Goal: Task Accomplishment & Management: Use online tool/utility

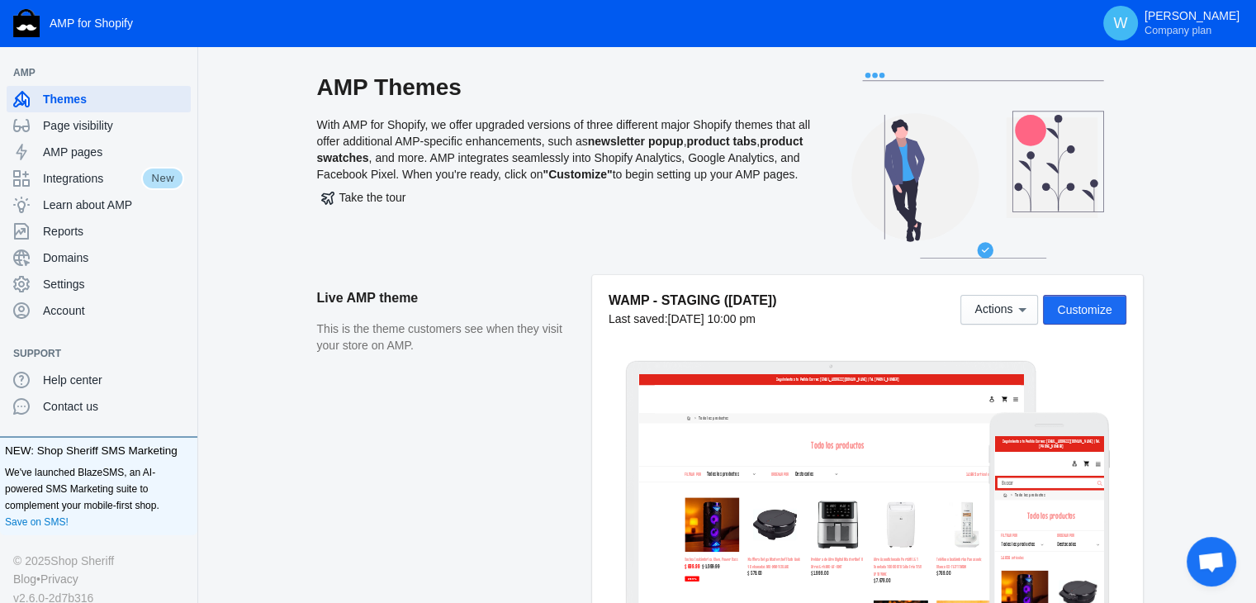
click at [1097, 315] on span "Customize" at bounding box center [1084, 309] width 55 height 13
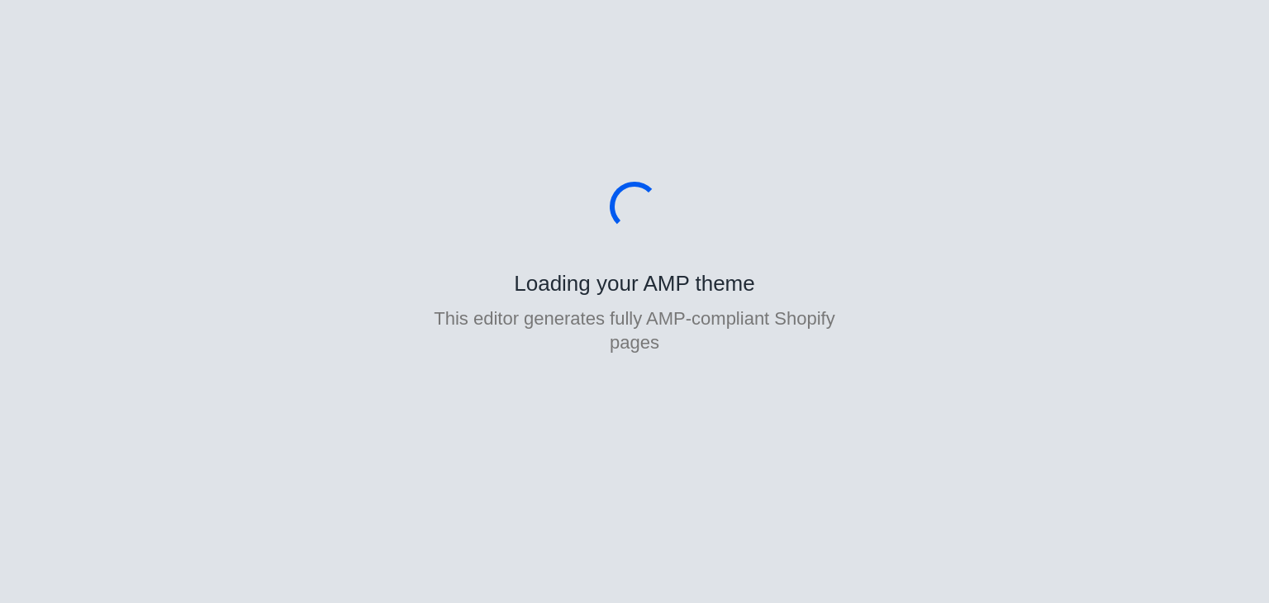
click at [665, 498] on body "Loading your AMP theme This editor generates fully AMP-compliant Shopify pages" at bounding box center [634, 301] width 1269 height 603
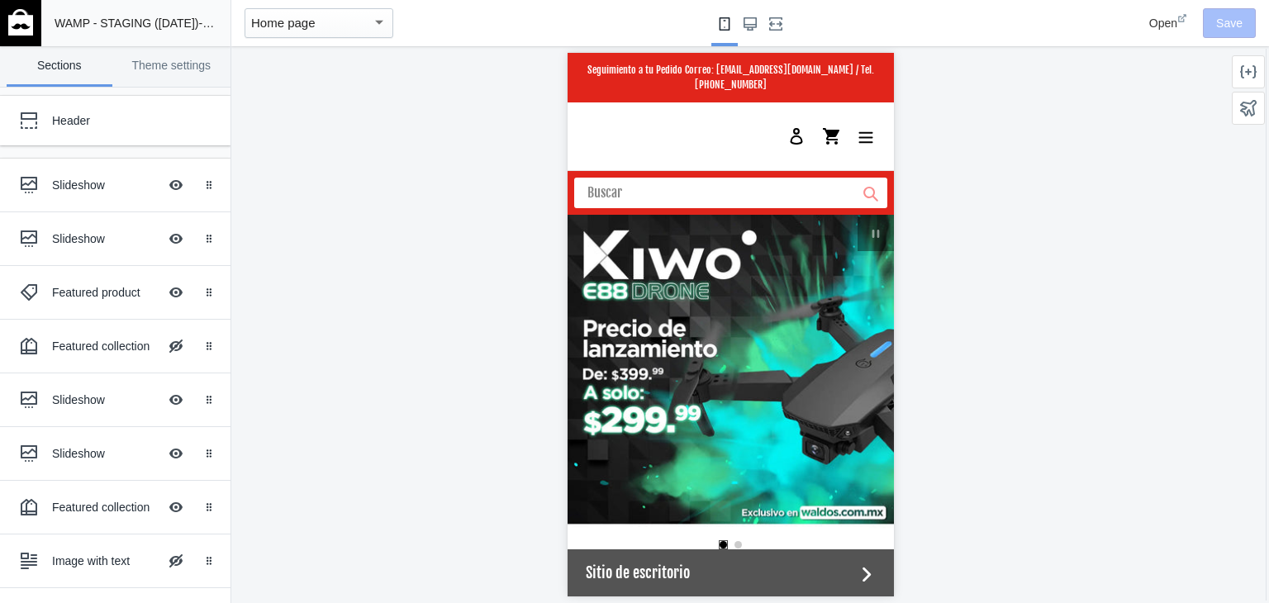
click at [1224, 376] on div at bounding box center [730, 324] width 998 height 557
click at [98, 201] on div "Slideshow Hide Image with text overlay" at bounding box center [103, 185] width 182 height 36
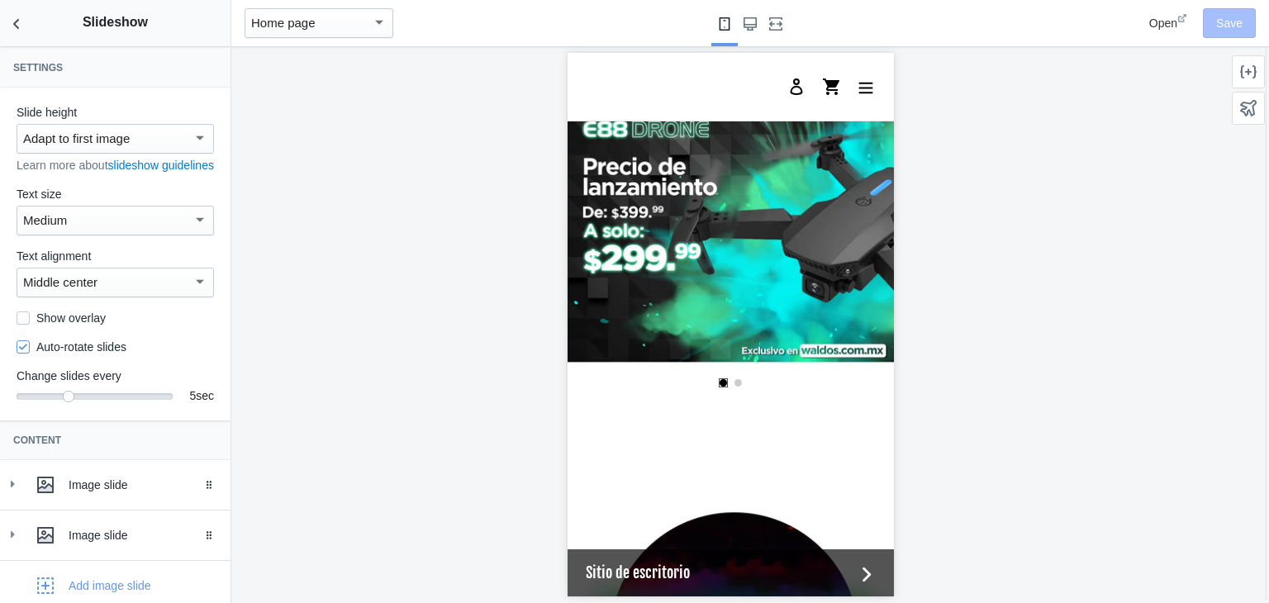
scroll to position [102, 0]
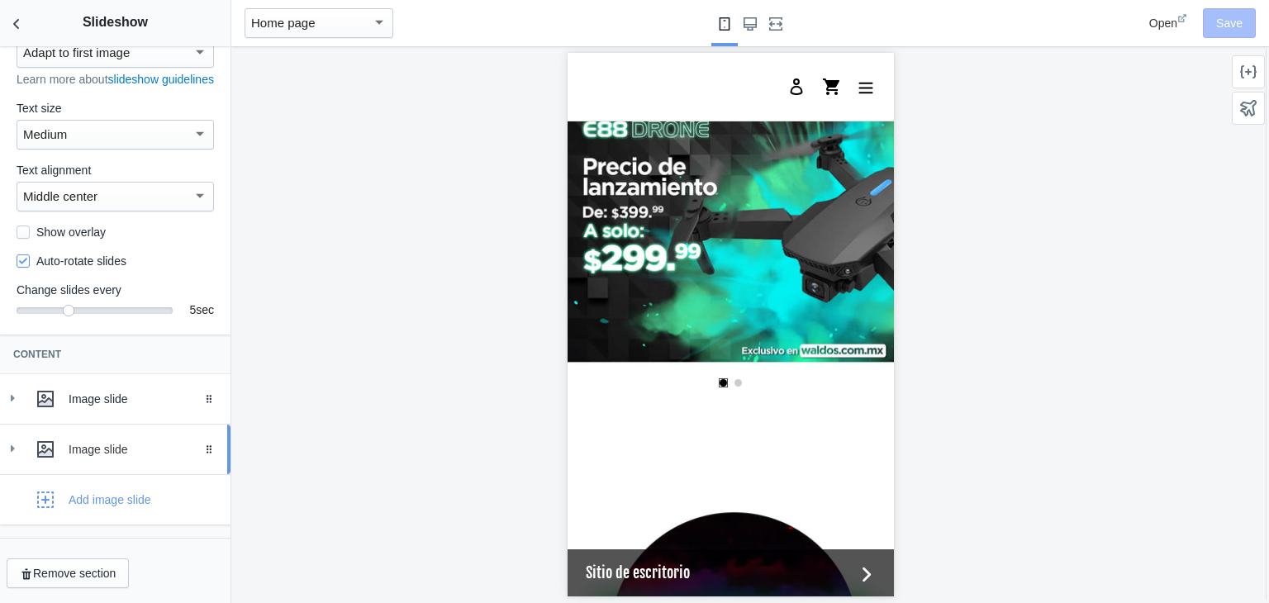
click at [15, 445] on icon at bounding box center [12, 448] width 17 height 17
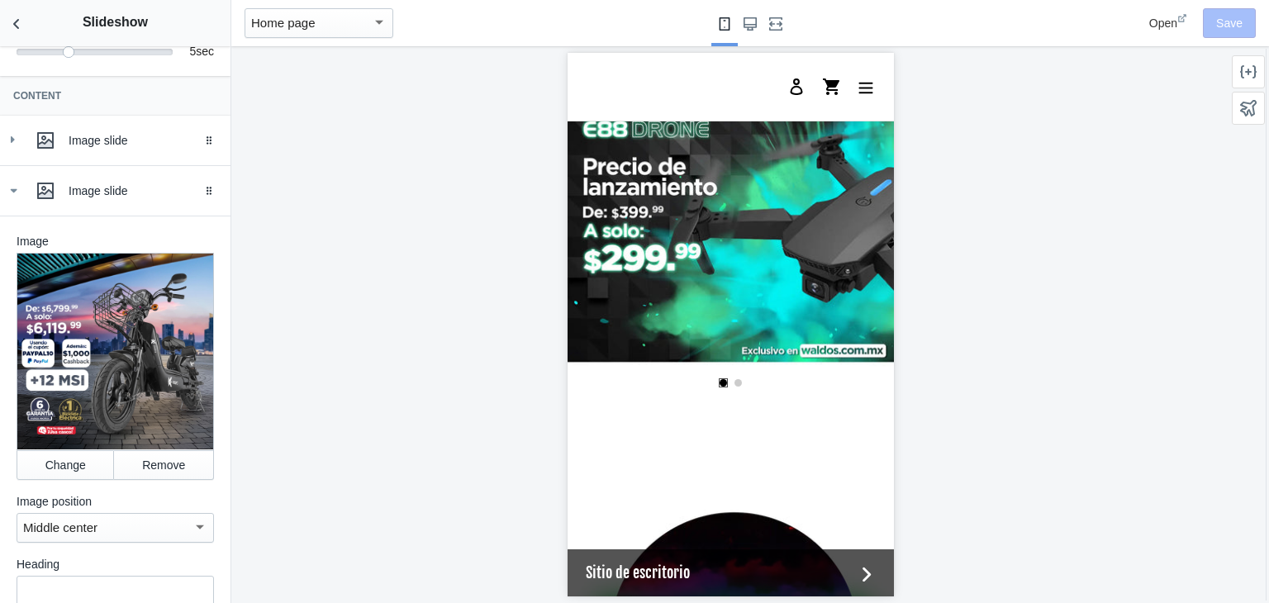
scroll to position [456, 0]
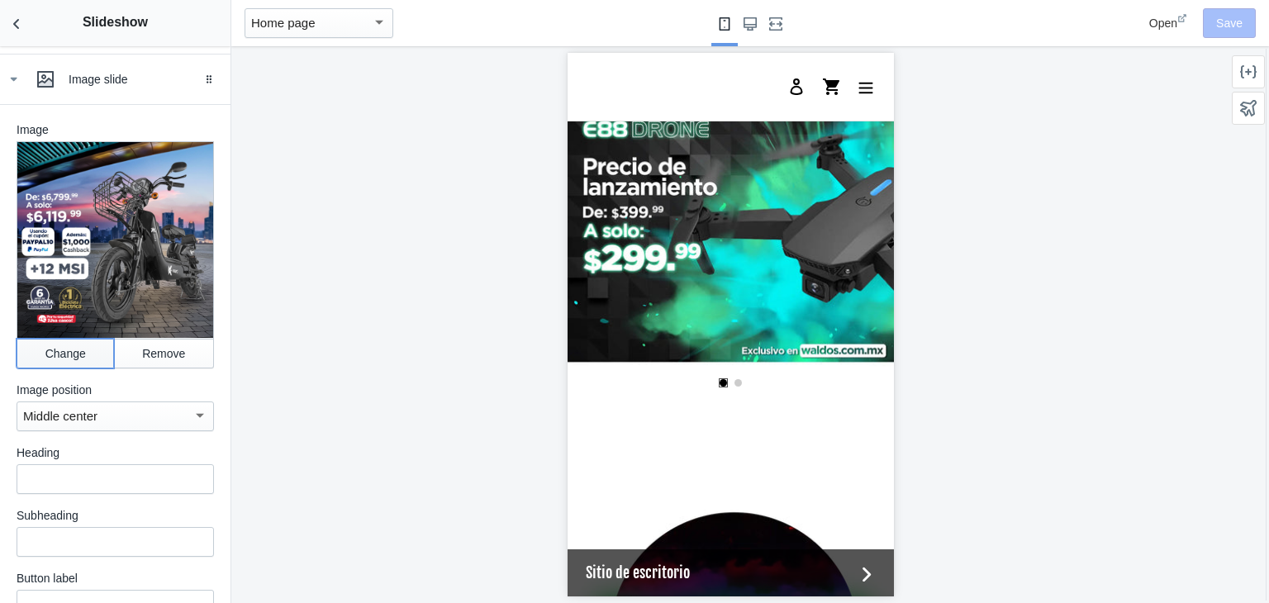
click at [59, 364] on button "Change" at bounding box center [65, 354] width 97 height 30
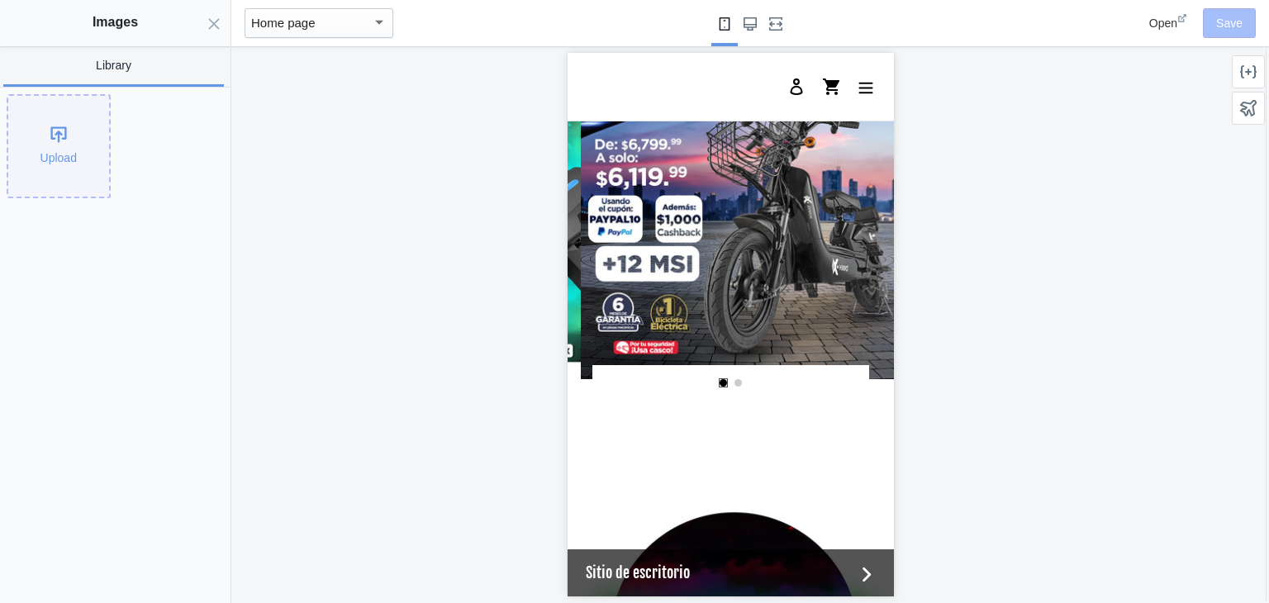
scroll to position [0, 314]
click at [52, 127] on div "Upload" at bounding box center [58, 146] width 101 height 101
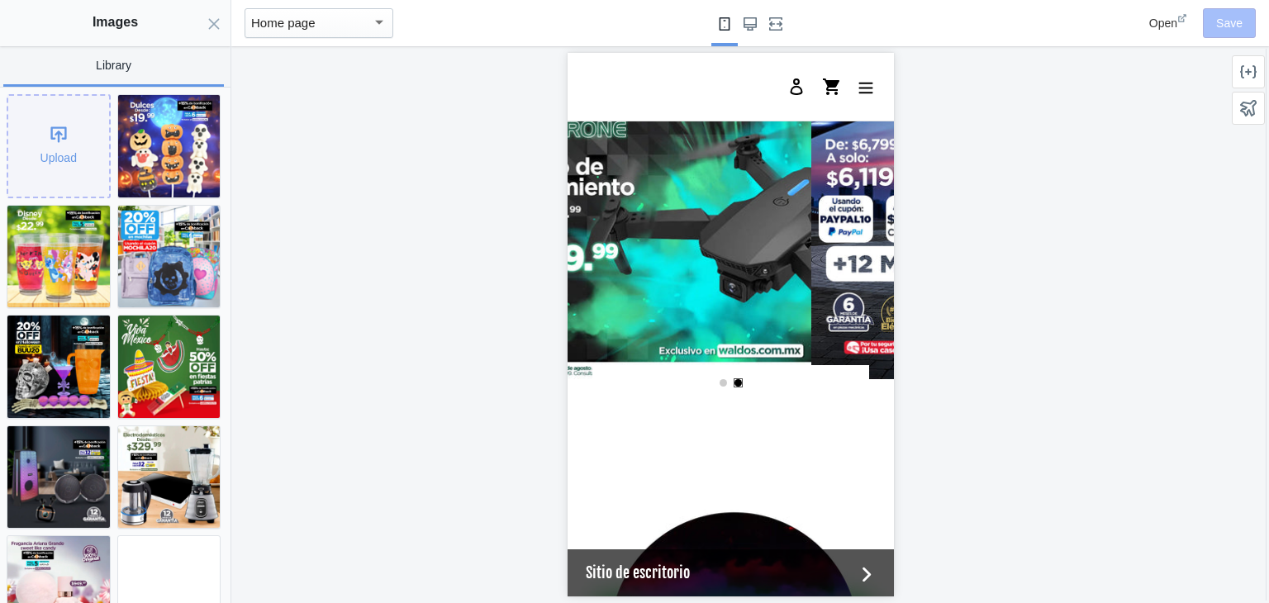
scroll to position [0, 0]
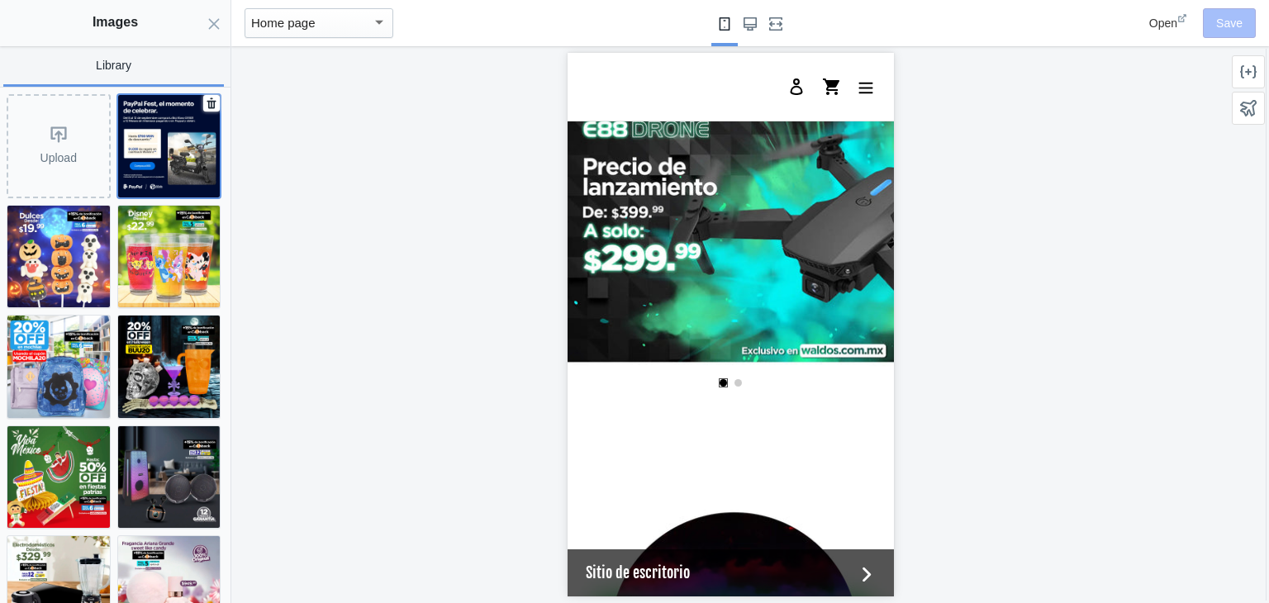
click at [148, 147] on img at bounding box center [169, 146] width 102 height 102
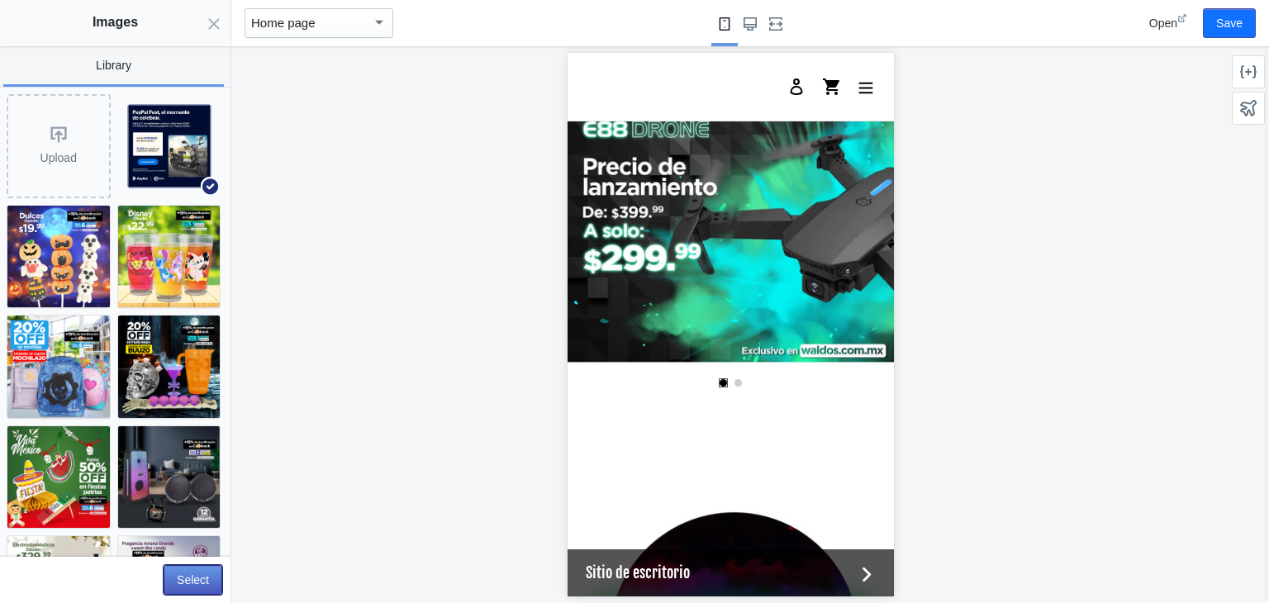
click at [198, 579] on button "Select" at bounding box center [193, 580] width 59 height 30
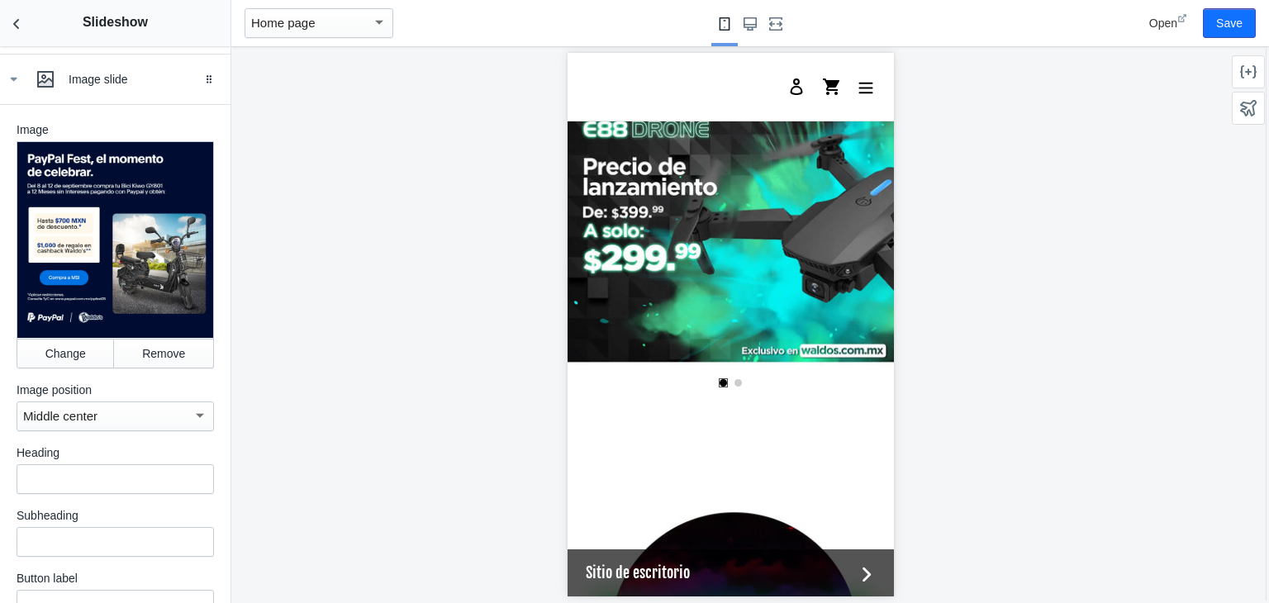
click at [1234, 40] on div "Open Save" at bounding box center [1171, 23] width 182 height 46
click at [1232, 24] on button "Save" at bounding box center [1229, 23] width 53 height 30
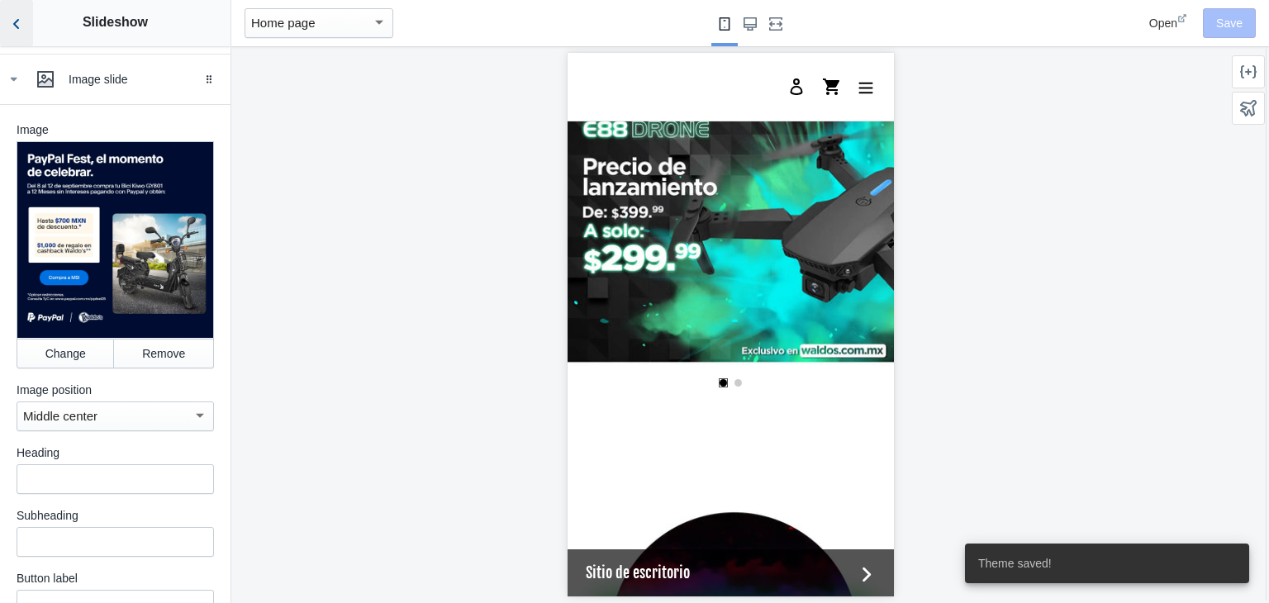
click at [23, 27] on icon "Back to sections" at bounding box center [16, 24] width 17 height 17
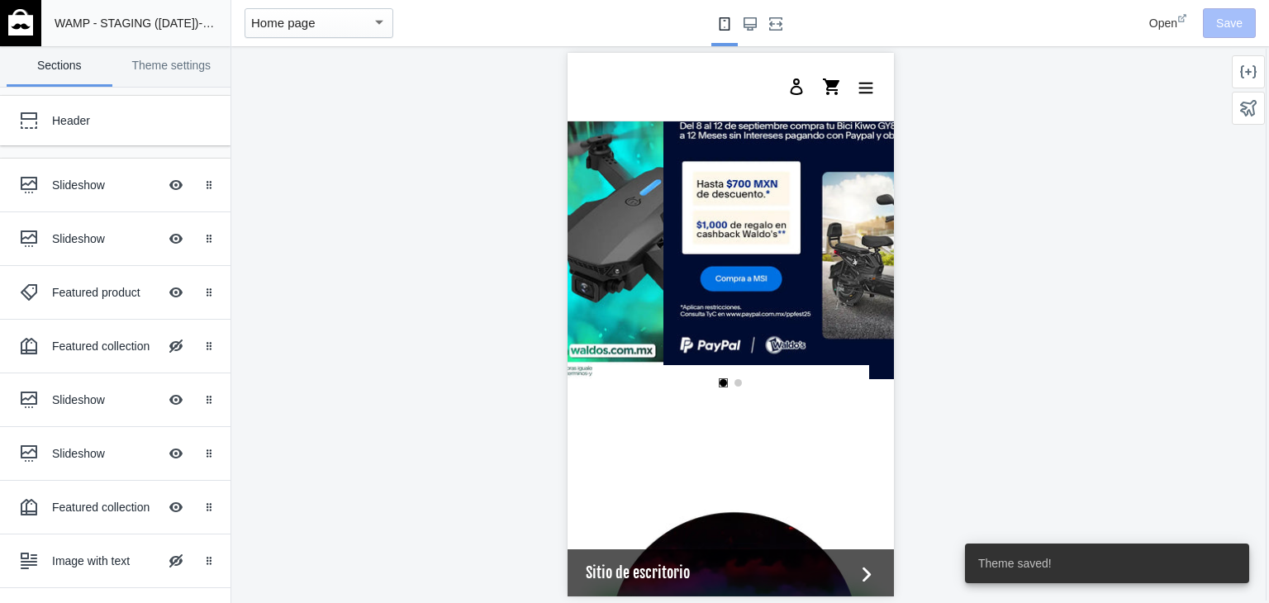
scroll to position [0, 314]
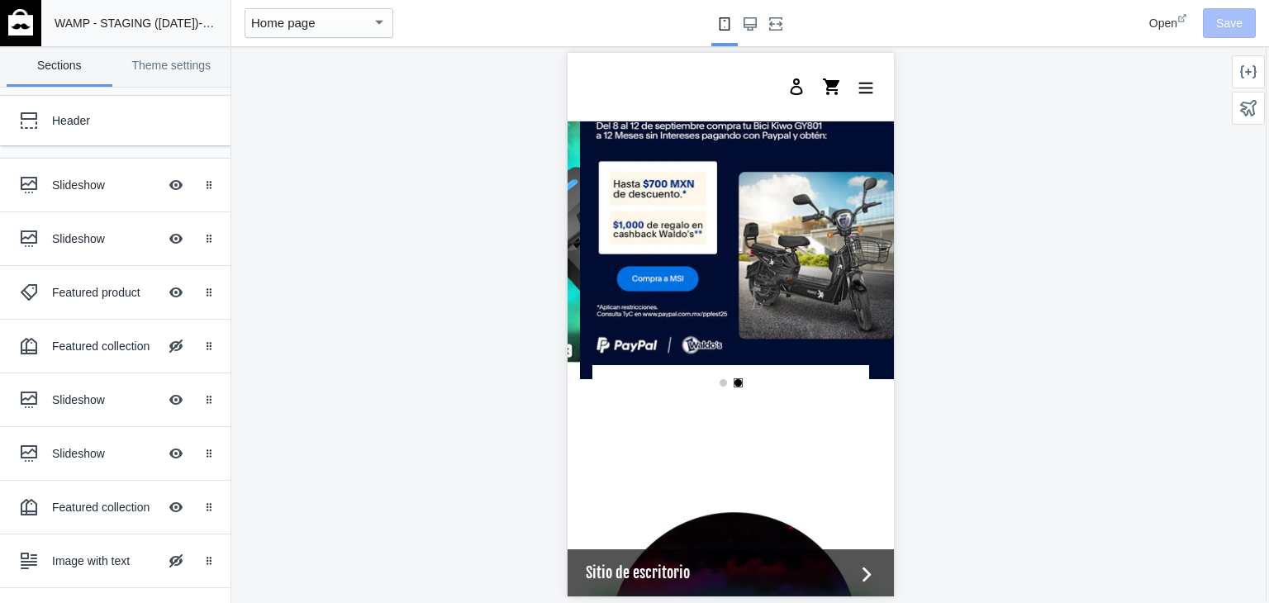
click at [23, 27] on img at bounding box center [20, 22] width 25 height 26
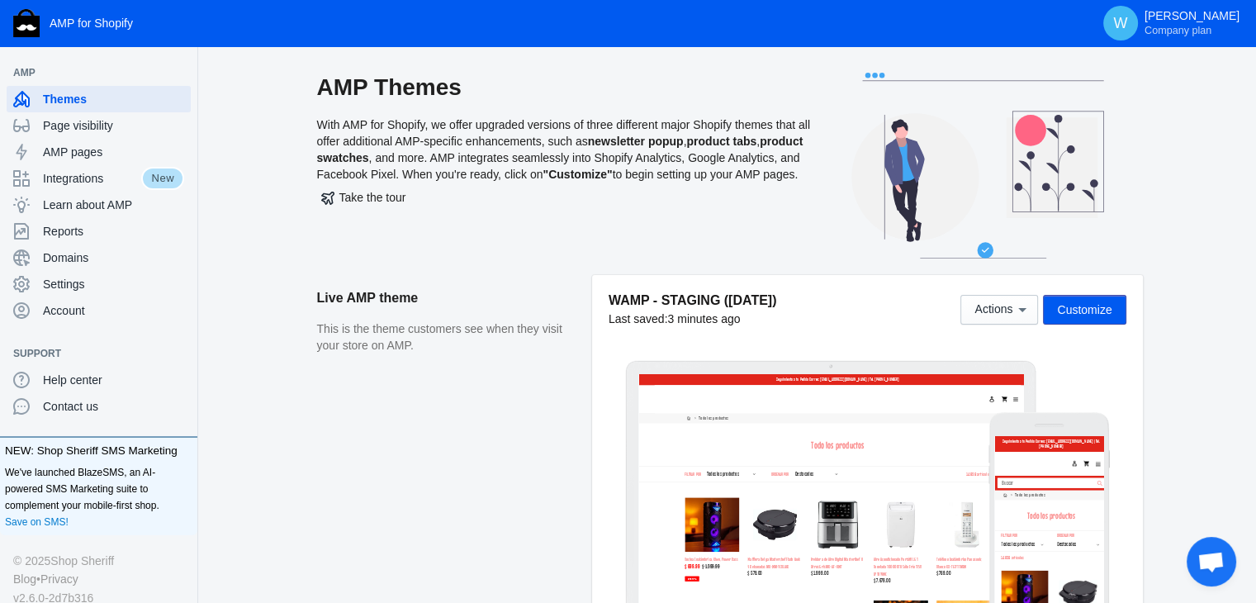
click at [1220, 267] on div "AMP Themes With AMP for Shopify, we offer upgraded versions of three different …" at bounding box center [730, 174] width 1000 height 202
